Goal: Information Seeking & Learning: Learn about a topic

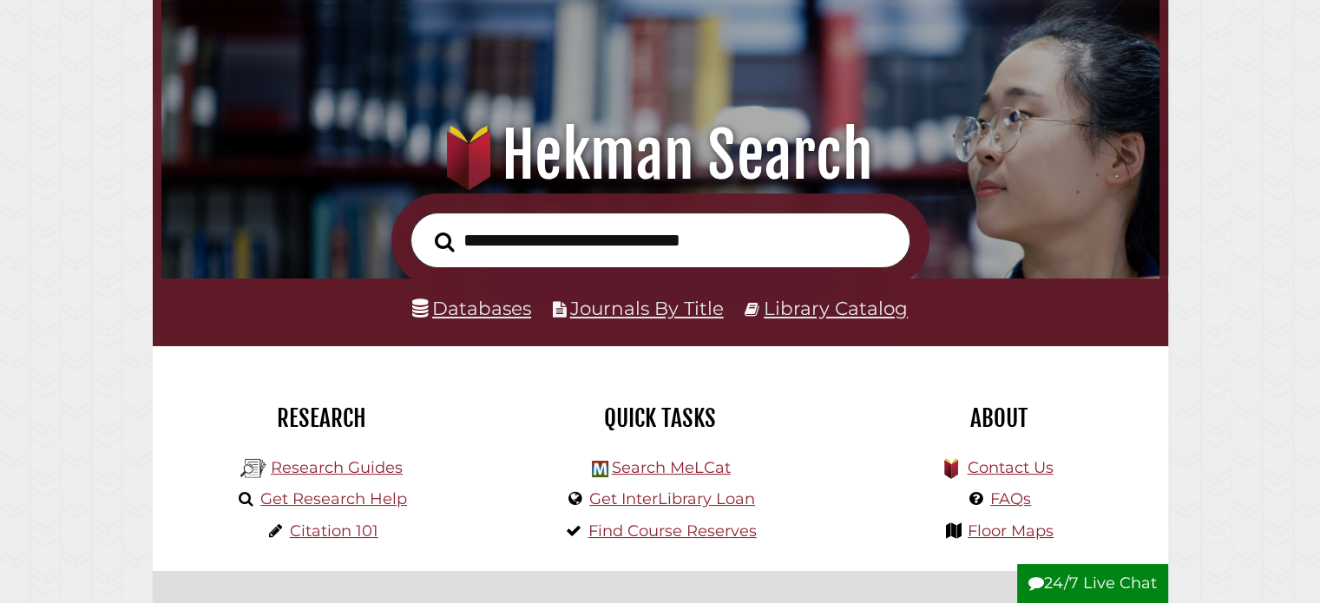
scroll to position [75, 0]
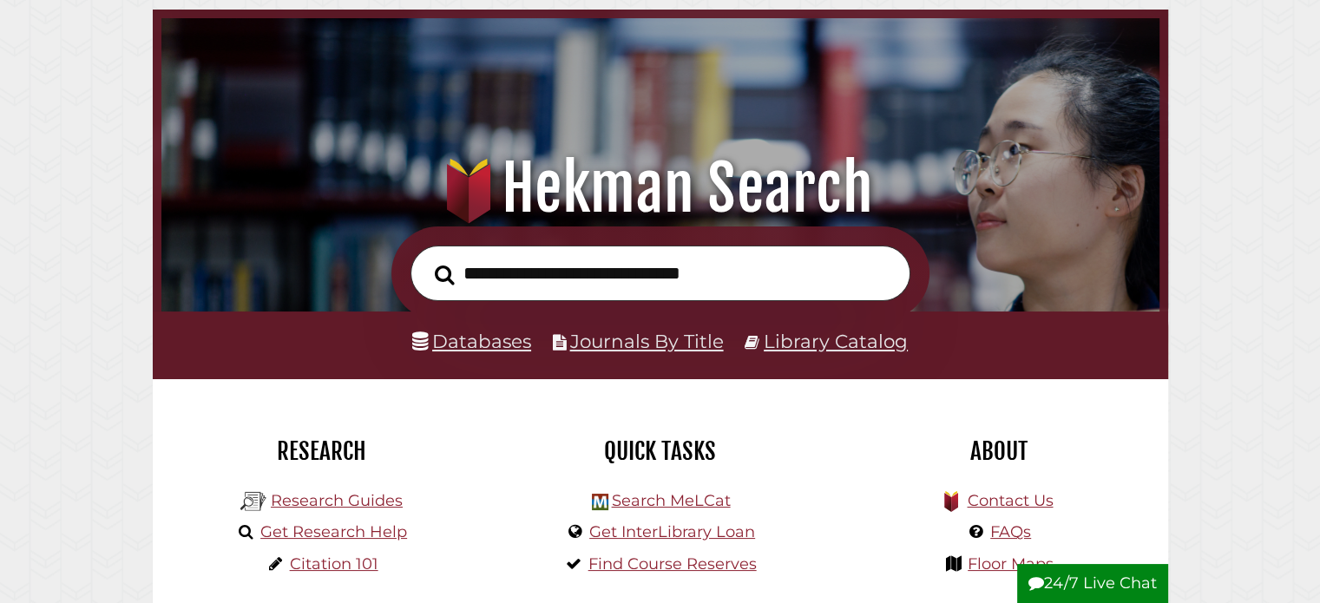
click at [682, 279] on input "text" at bounding box center [660, 274] width 500 height 56
type input "**********"
click at [426, 259] on button "Search" at bounding box center [444, 274] width 37 height 30
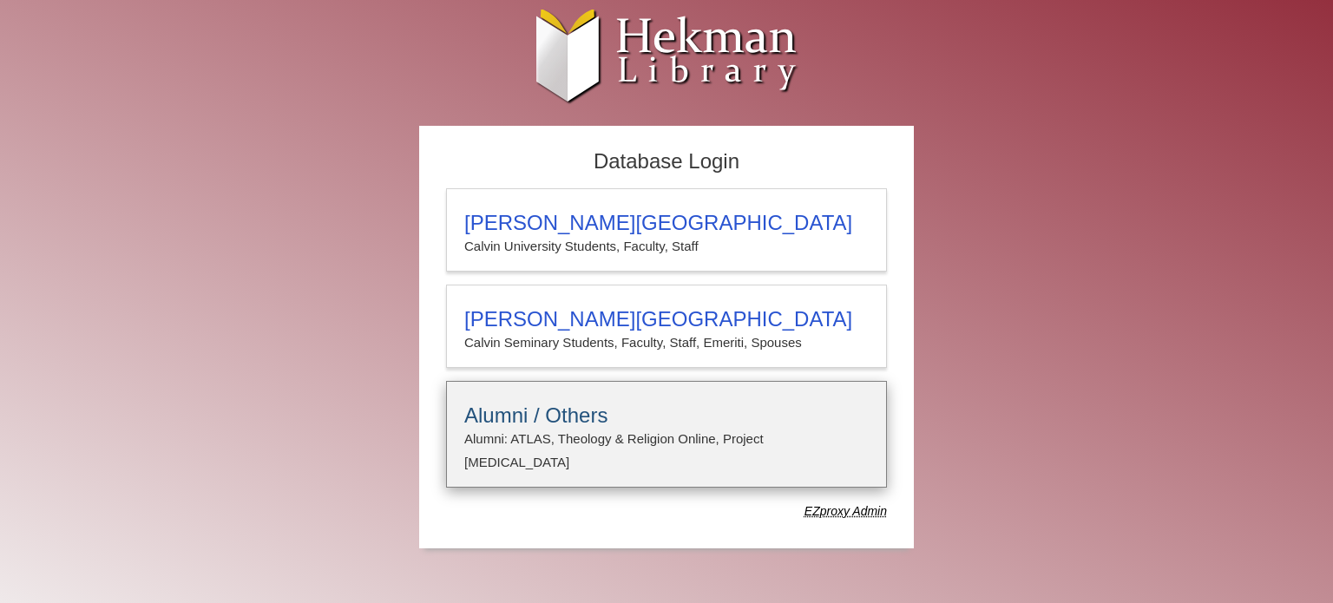
click at [804, 397] on details "Alumni / Others Alumni: ATLAS, Theology & Religion Online, Project Muse E-mail …" at bounding box center [666, 434] width 441 height 107
click at [593, 428] on p "Alumni: ATLAS, Theology & Religion Online, Project Muse" at bounding box center [666, 451] width 404 height 46
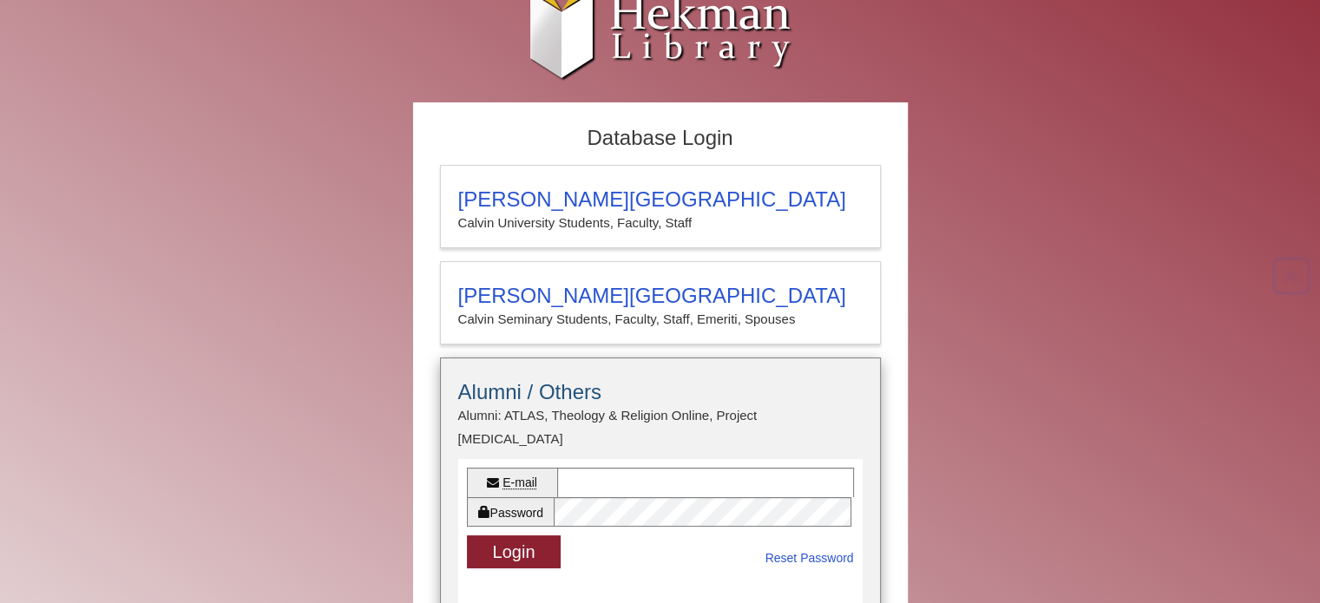
scroll to position [21, 0]
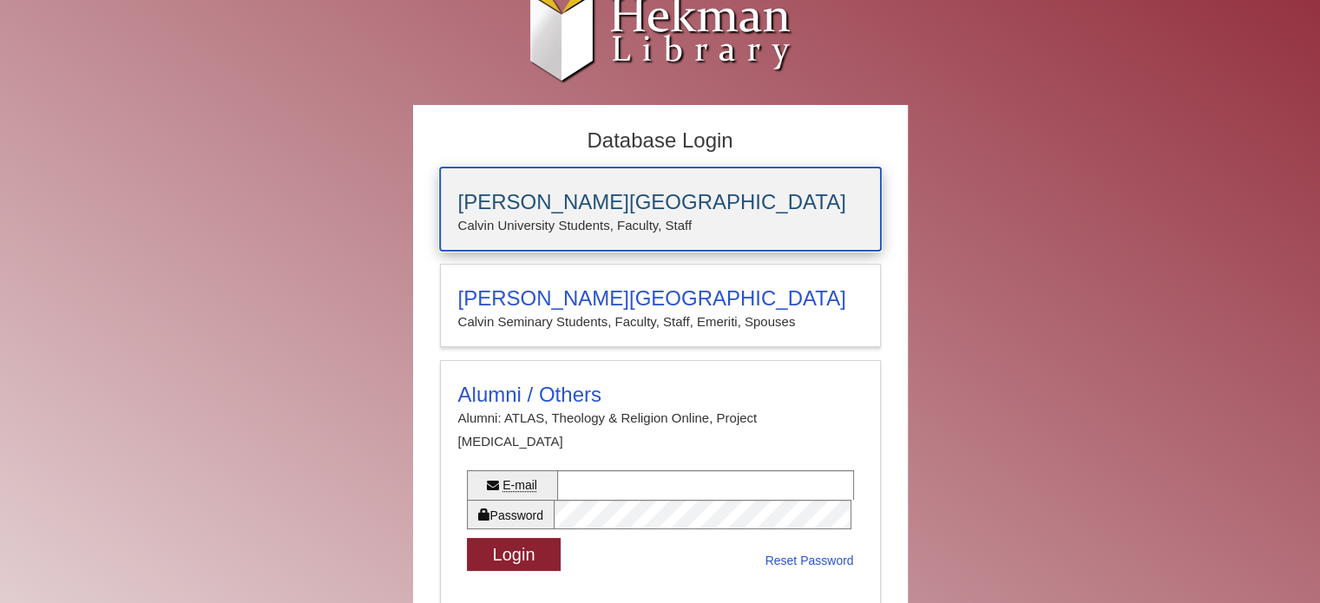
click at [615, 194] on h3 "Calvin University" at bounding box center [660, 202] width 404 height 24
